Goal: Task Accomplishment & Management: Use online tool/utility

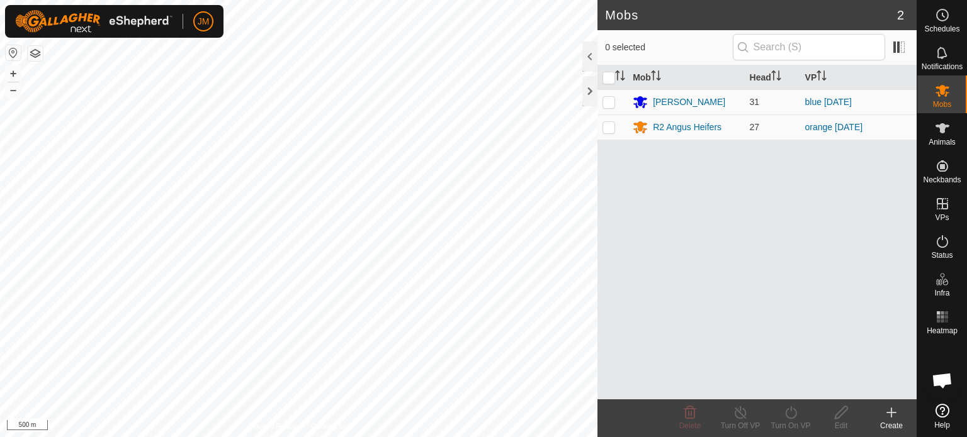
scroll to position [846, 0]
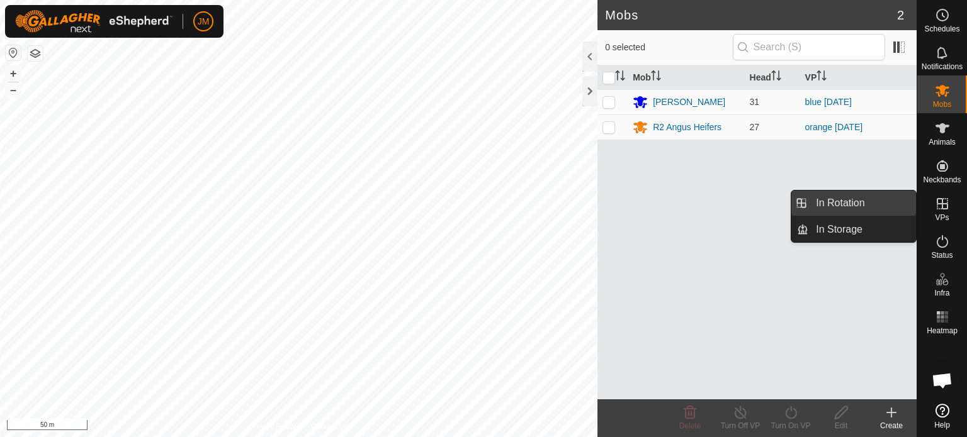
click at [883, 208] on link "In Rotation" at bounding box center [862, 203] width 108 height 25
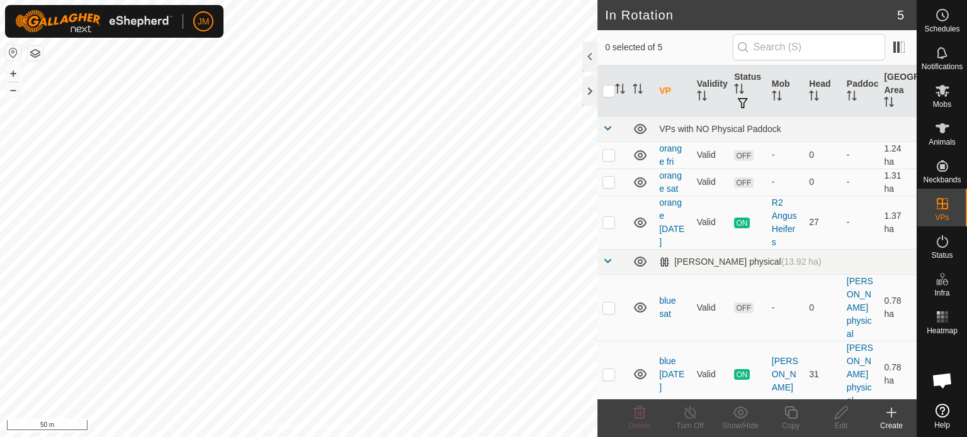
click at [889, 410] on icon at bounding box center [891, 412] width 15 height 15
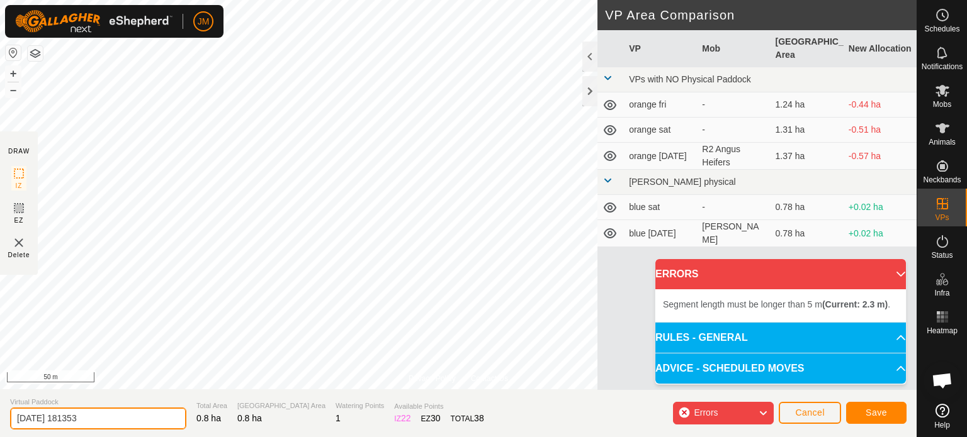
click at [102, 417] on input "[DATE] 181353" at bounding box center [98, 419] width 176 height 22
type input "2"
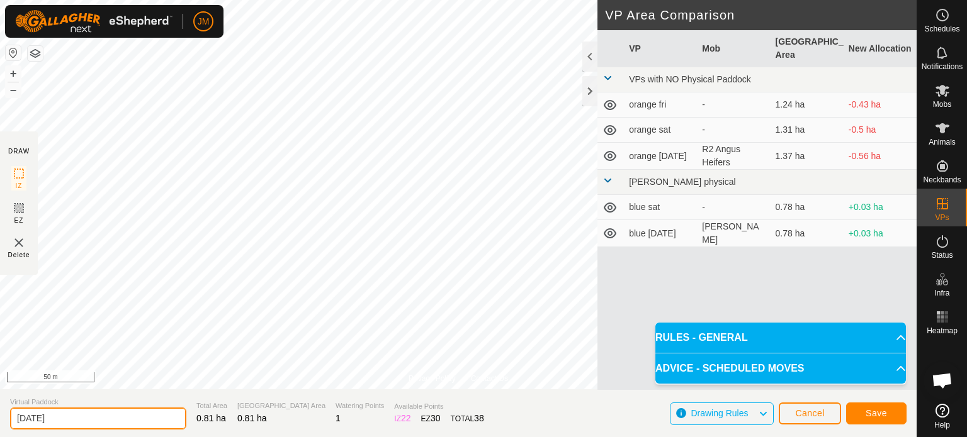
click at [94, 418] on input "[DATE]" at bounding box center [98, 419] width 176 height 22
type input "[DATE] avo blue"
click at [889, 411] on button "Save" at bounding box center [876, 414] width 60 height 22
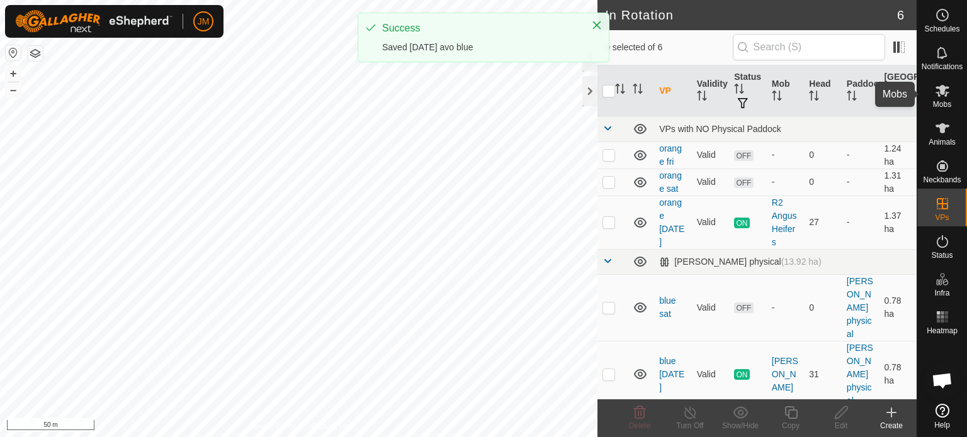
click at [940, 98] on icon at bounding box center [942, 90] width 15 height 15
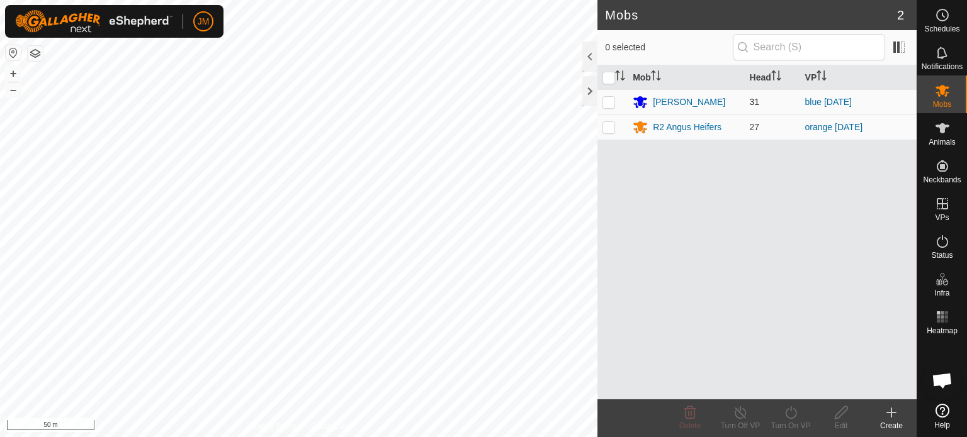
click at [609, 103] on p-checkbox at bounding box center [608, 102] width 13 height 10
checkbox input "true"
click at [786, 414] on icon at bounding box center [790, 413] width 11 height 13
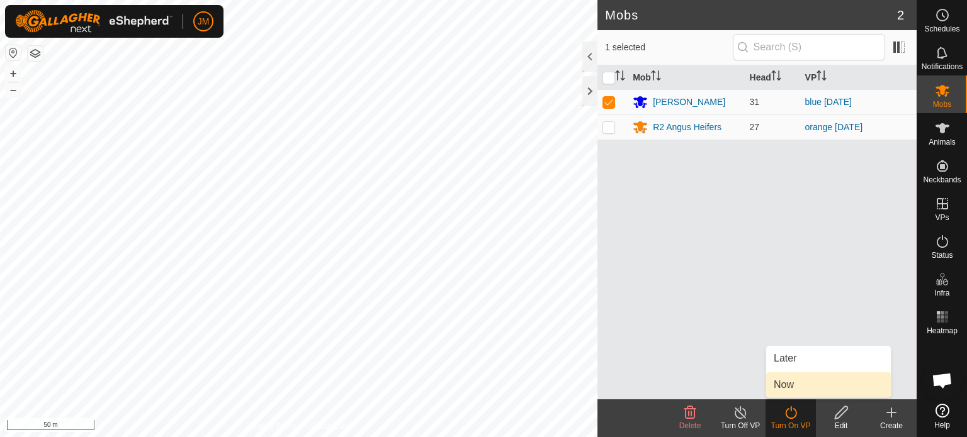
click at [798, 385] on link "Now" at bounding box center [828, 385] width 125 height 25
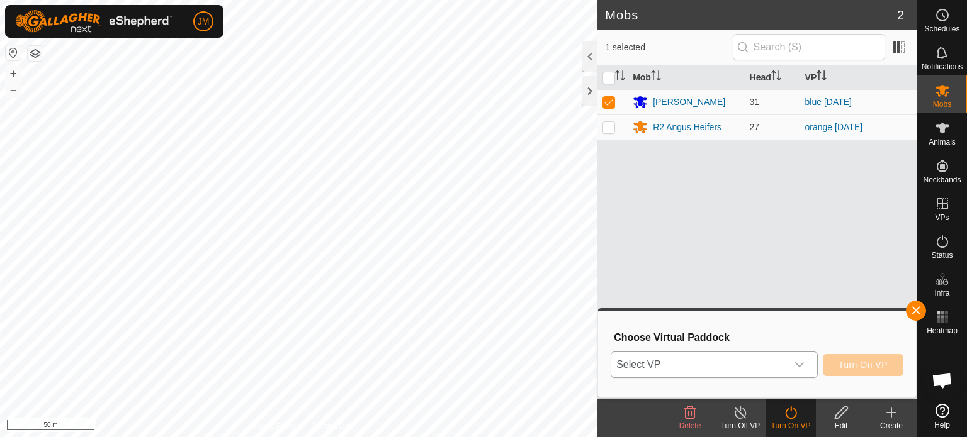
click at [774, 362] on span "Select VP" at bounding box center [699, 365] width 176 height 25
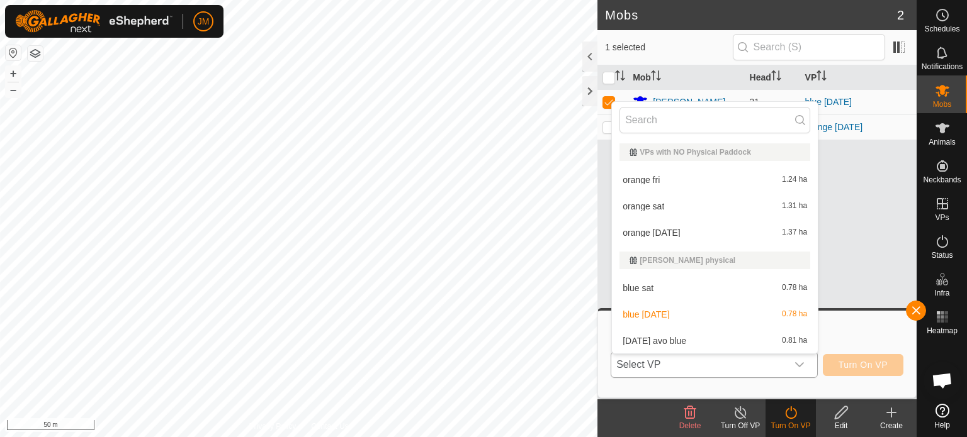
click at [756, 337] on li "[DATE] avo blue 0.81 ha" at bounding box center [715, 341] width 206 height 25
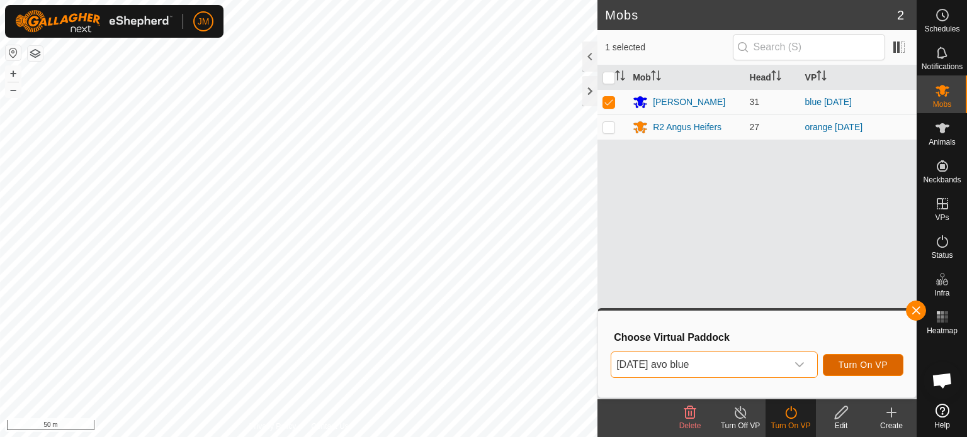
click at [858, 368] on span "Turn On VP" at bounding box center [862, 365] width 49 height 10
